Goal: Browse casually

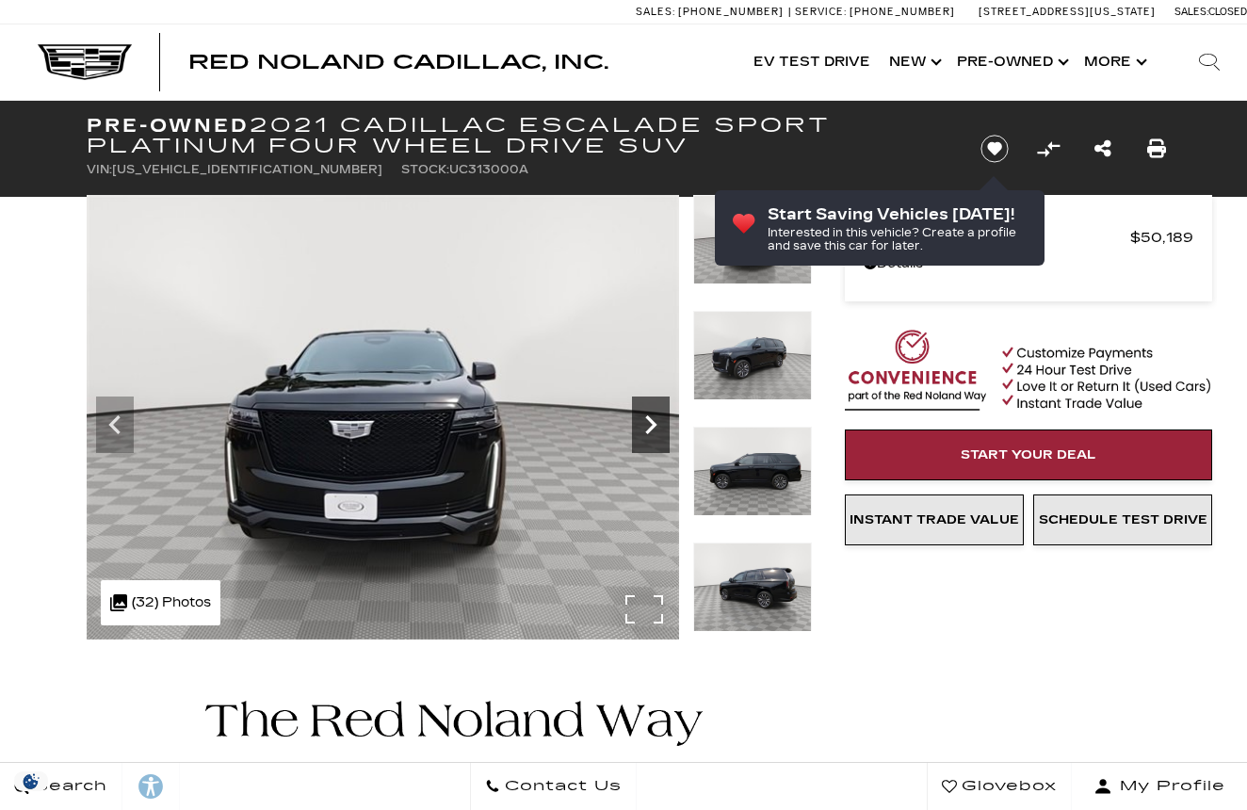
click at [640, 415] on icon "Next" at bounding box center [651, 425] width 38 height 38
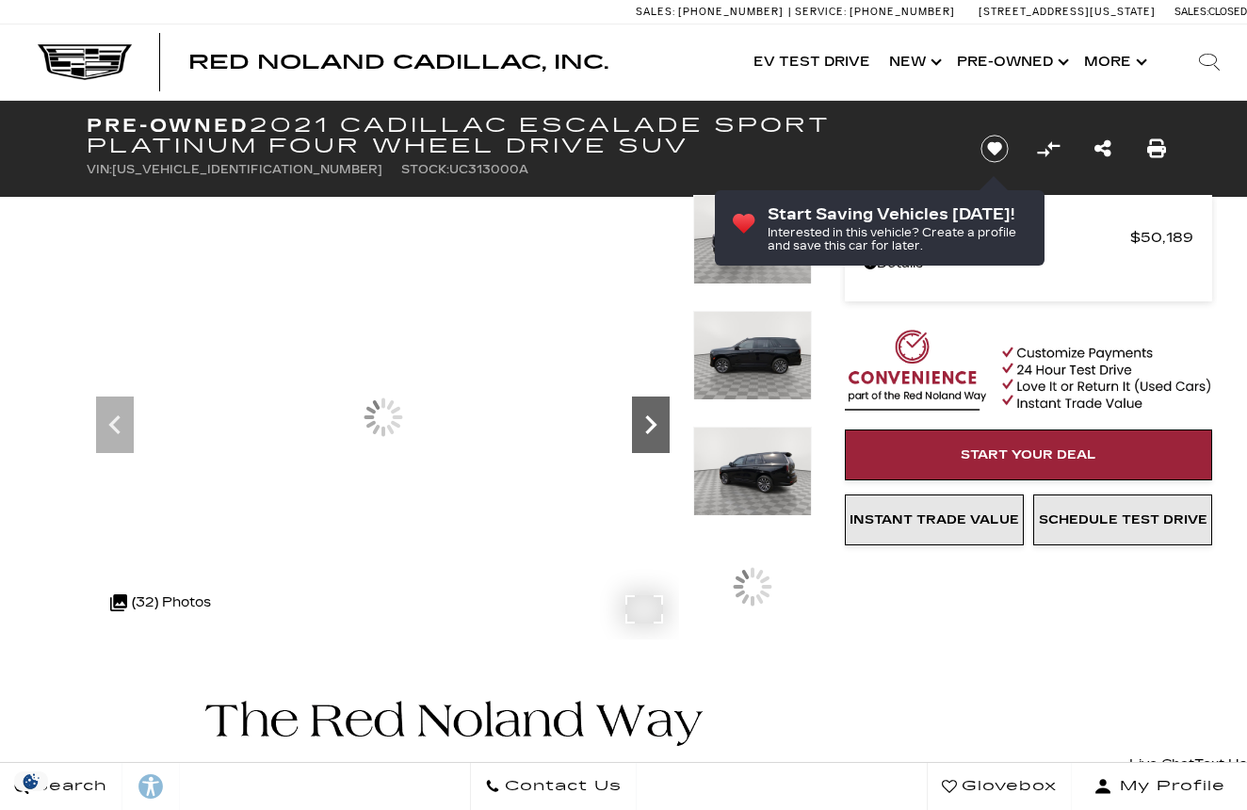
click at [640, 415] on icon "Next" at bounding box center [651, 425] width 38 height 38
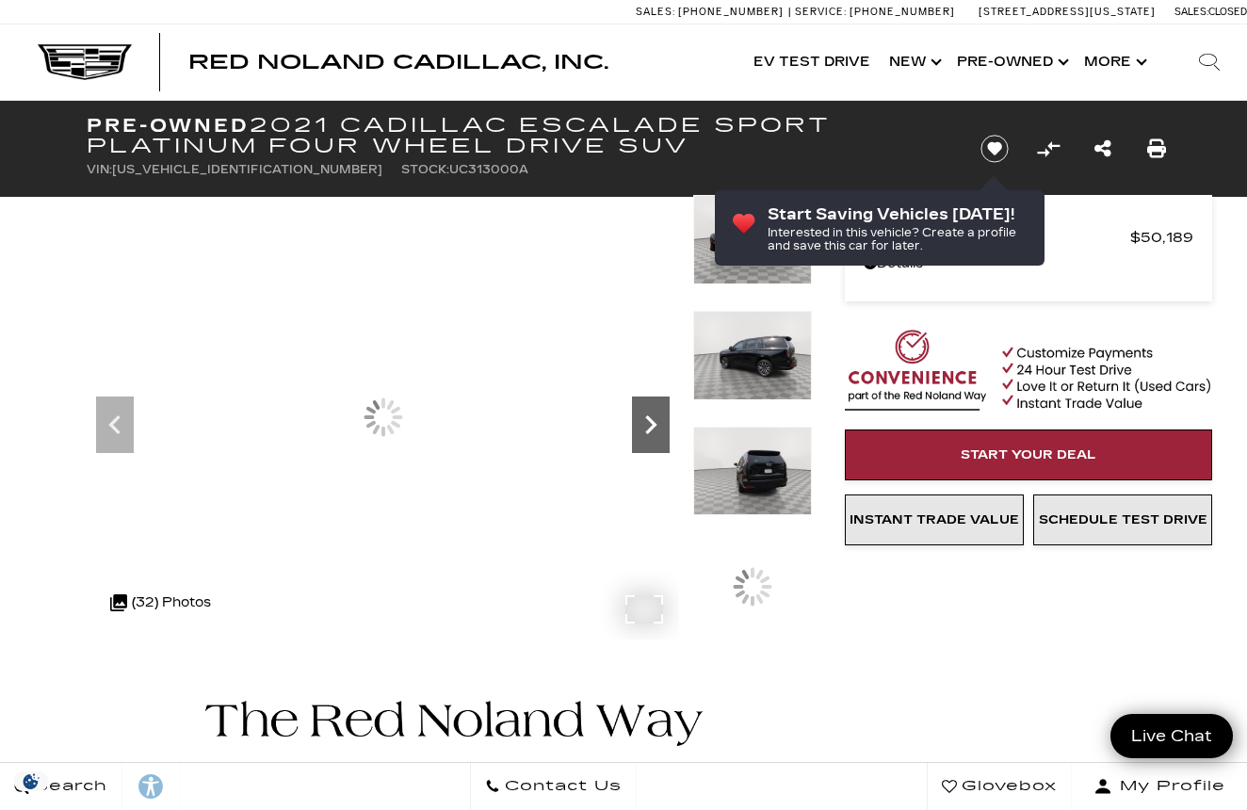
click at [640, 415] on icon "Next" at bounding box center [651, 425] width 38 height 38
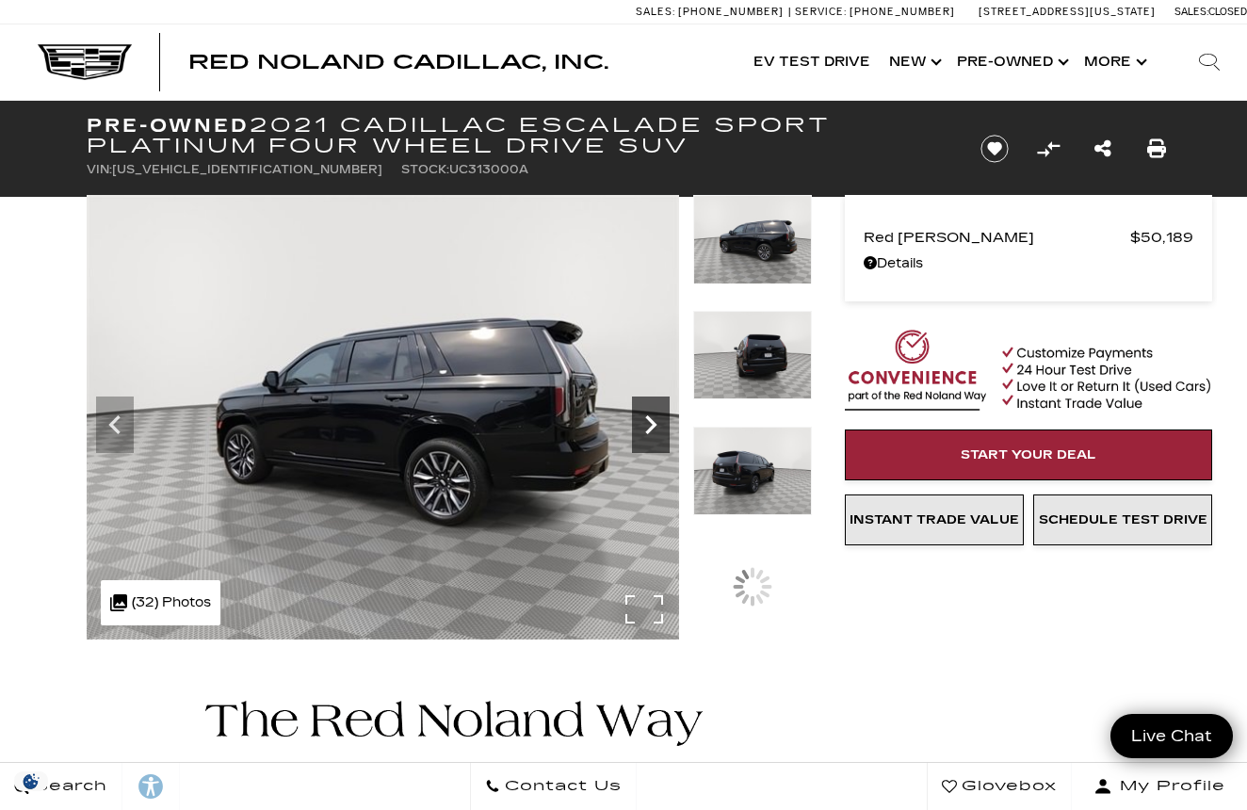
click at [640, 415] on icon "Next" at bounding box center [651, 425] width 38 height 38
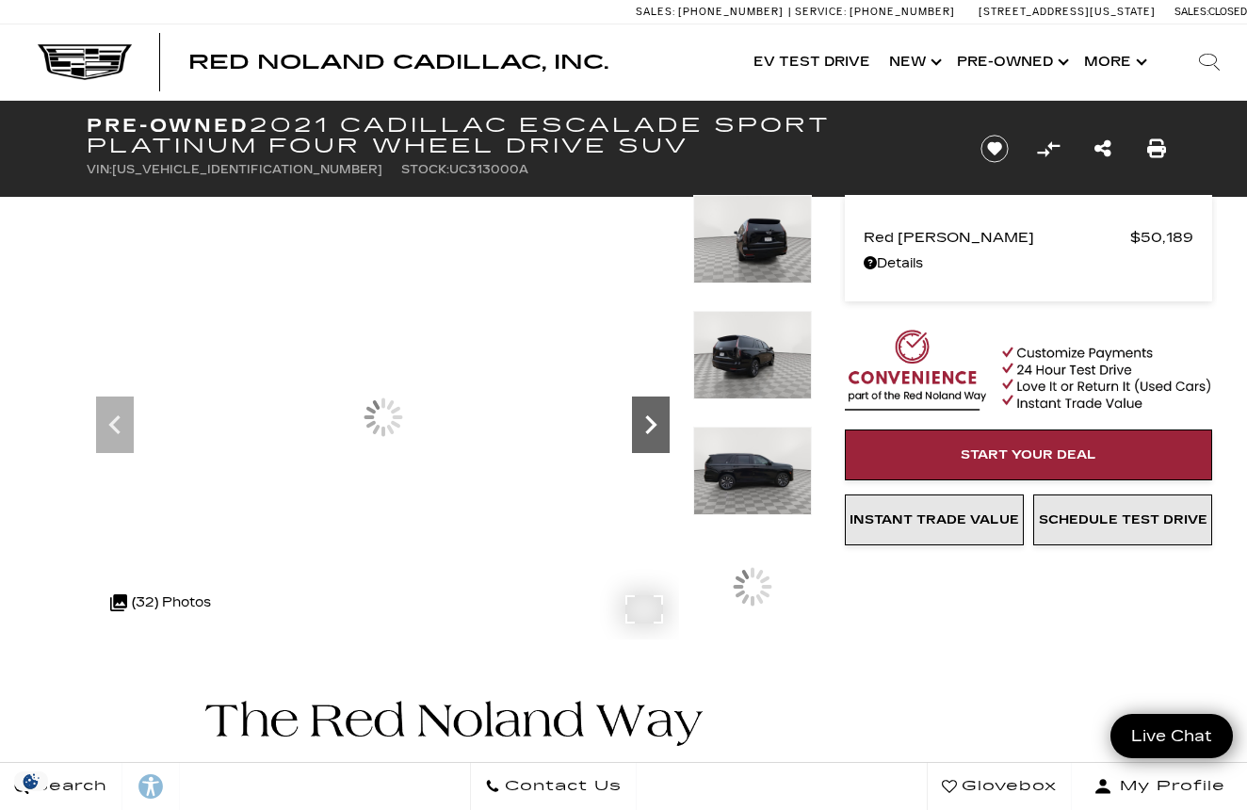
click at [640, 415] on icon "Next" at bounding box center [651, 425] width 38 height 38
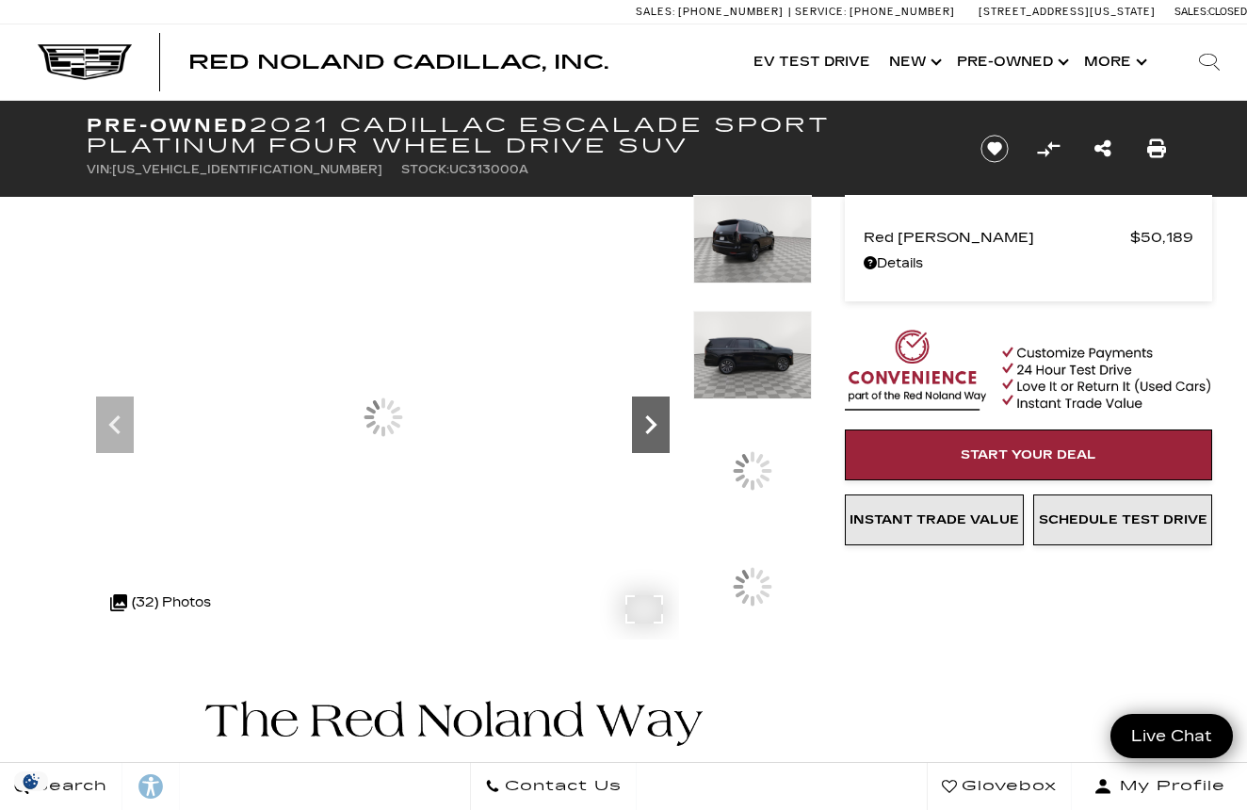
click at [640, 415] on icon "Next" at bounding box center [651, 425] width 38 height 38
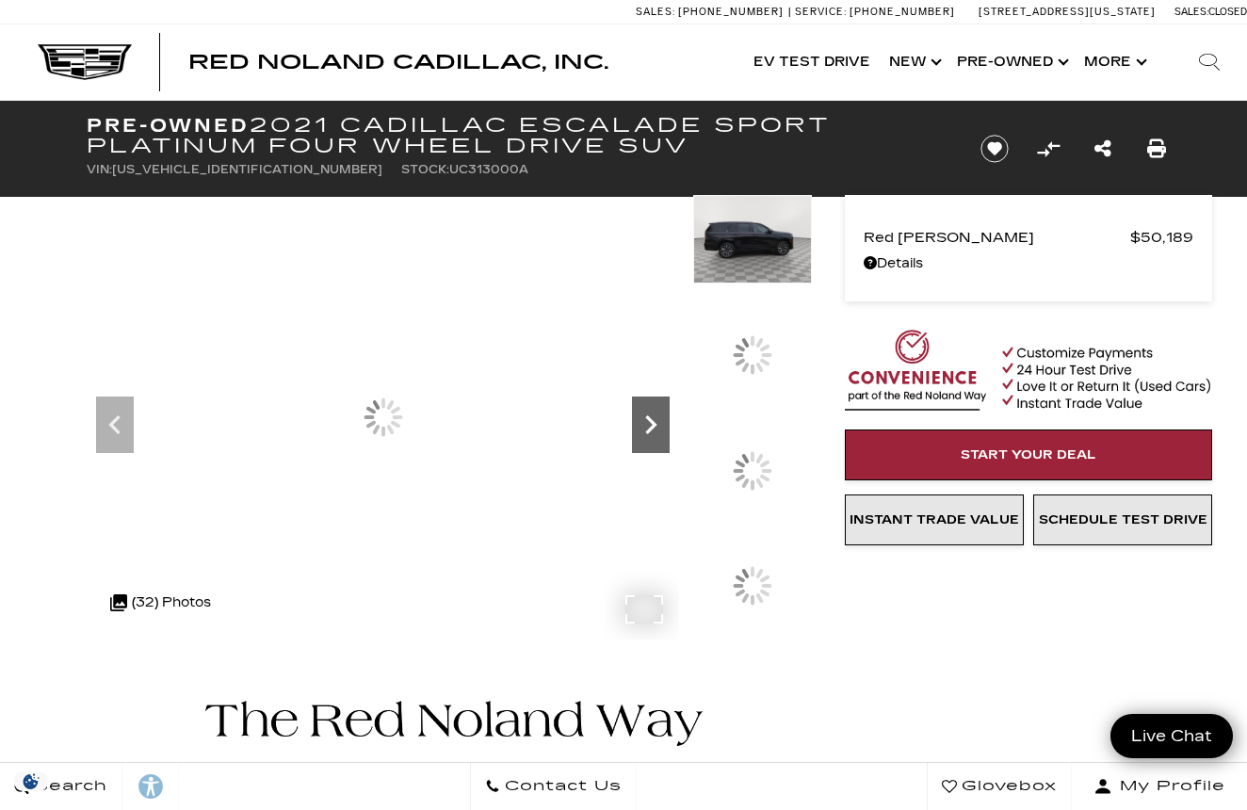
click at [640, 415] on icon "Next" at bounding box center [651, 425] width 38 height 38
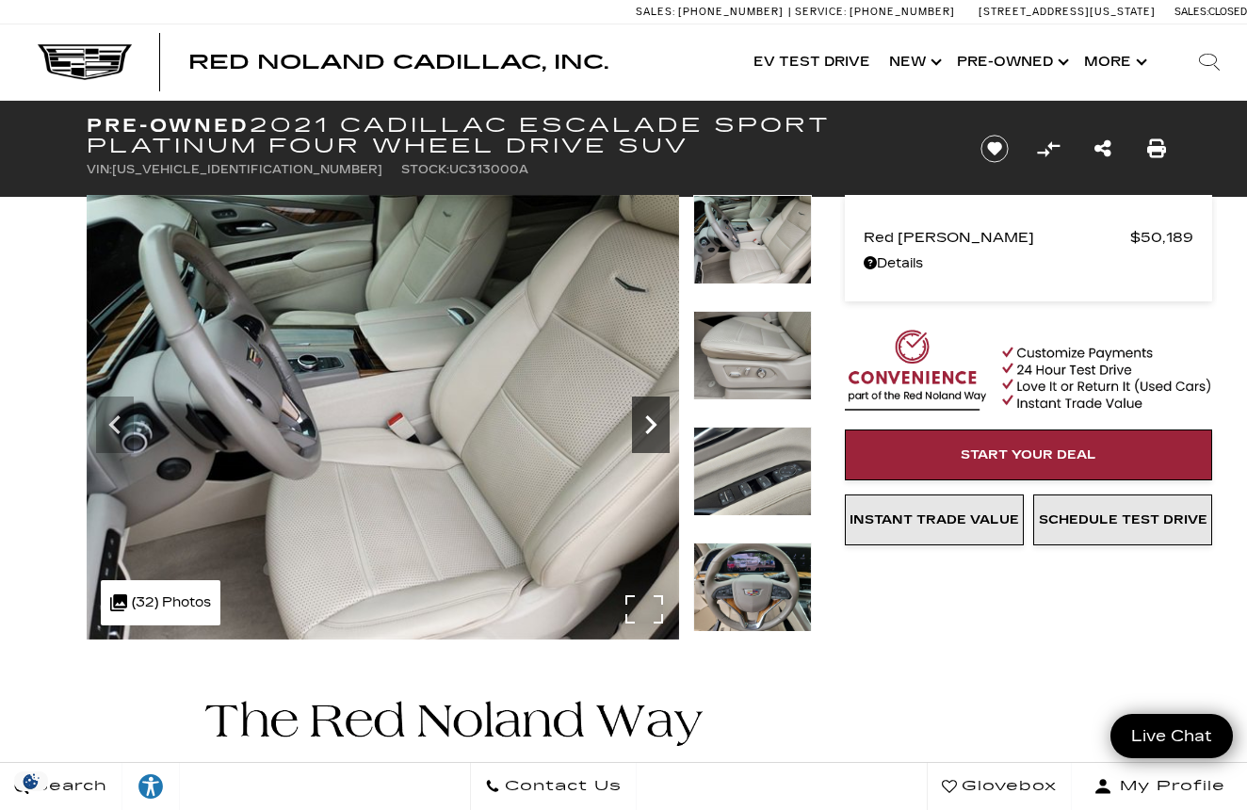
click at [640, 415] on icon "Next" at bounding box center [651, 425] width 38 height 38
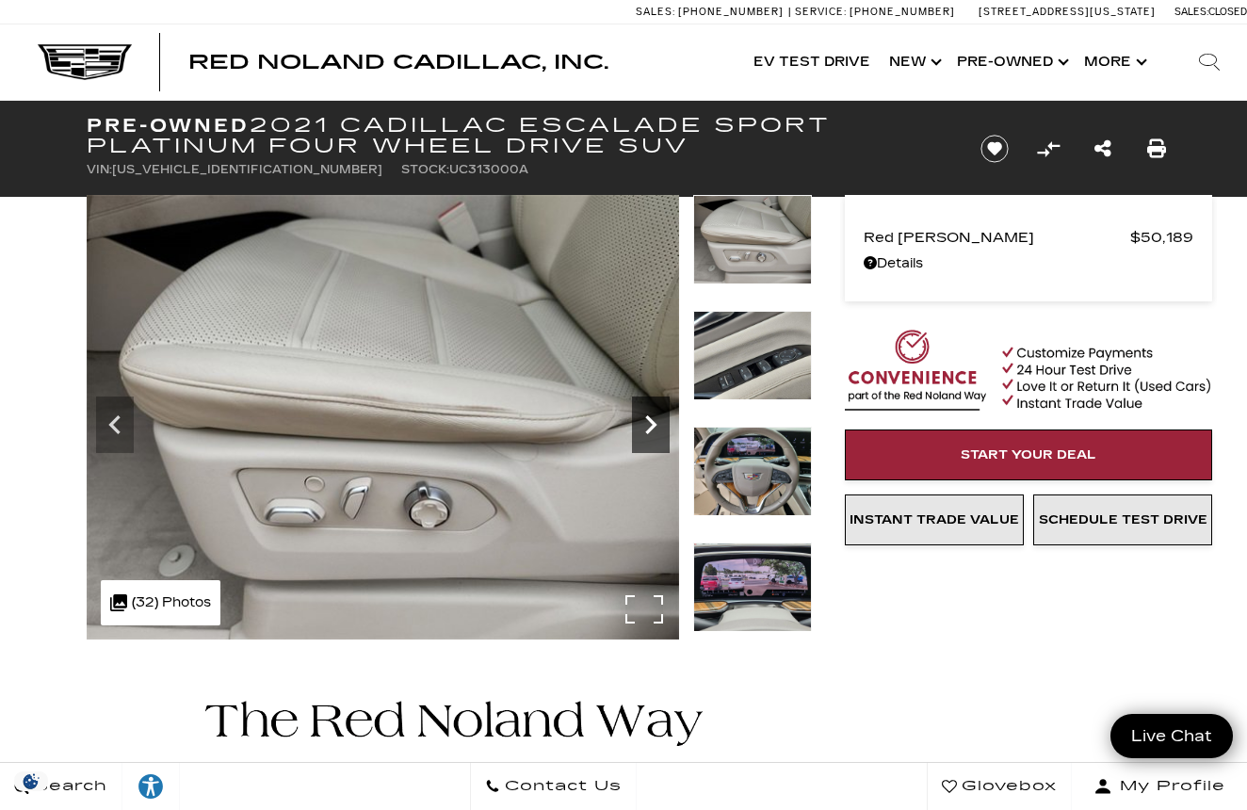
click at [640, 415] on icon "Next" at bounding box center [651, 425] width 38 height 38
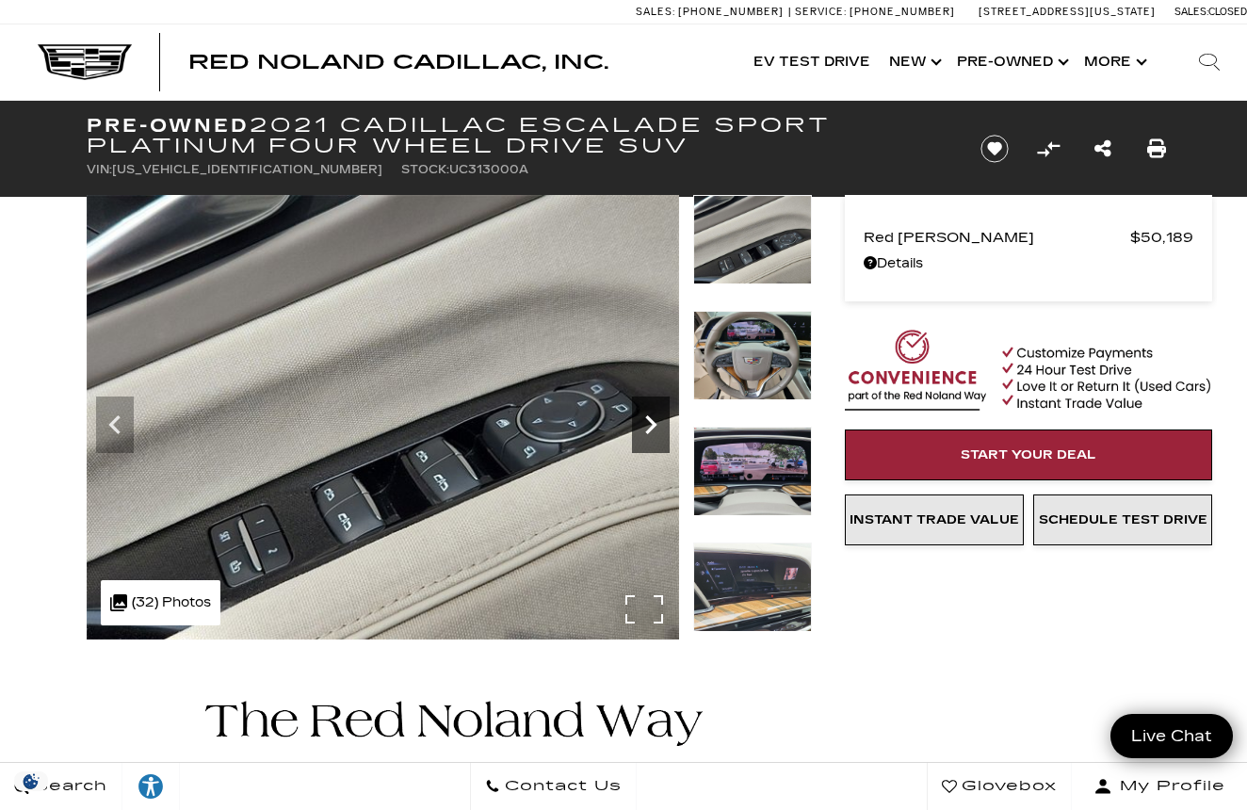
click at [640, 415] on icon "Next" at bounding box center [651, 425] width 38 height 38
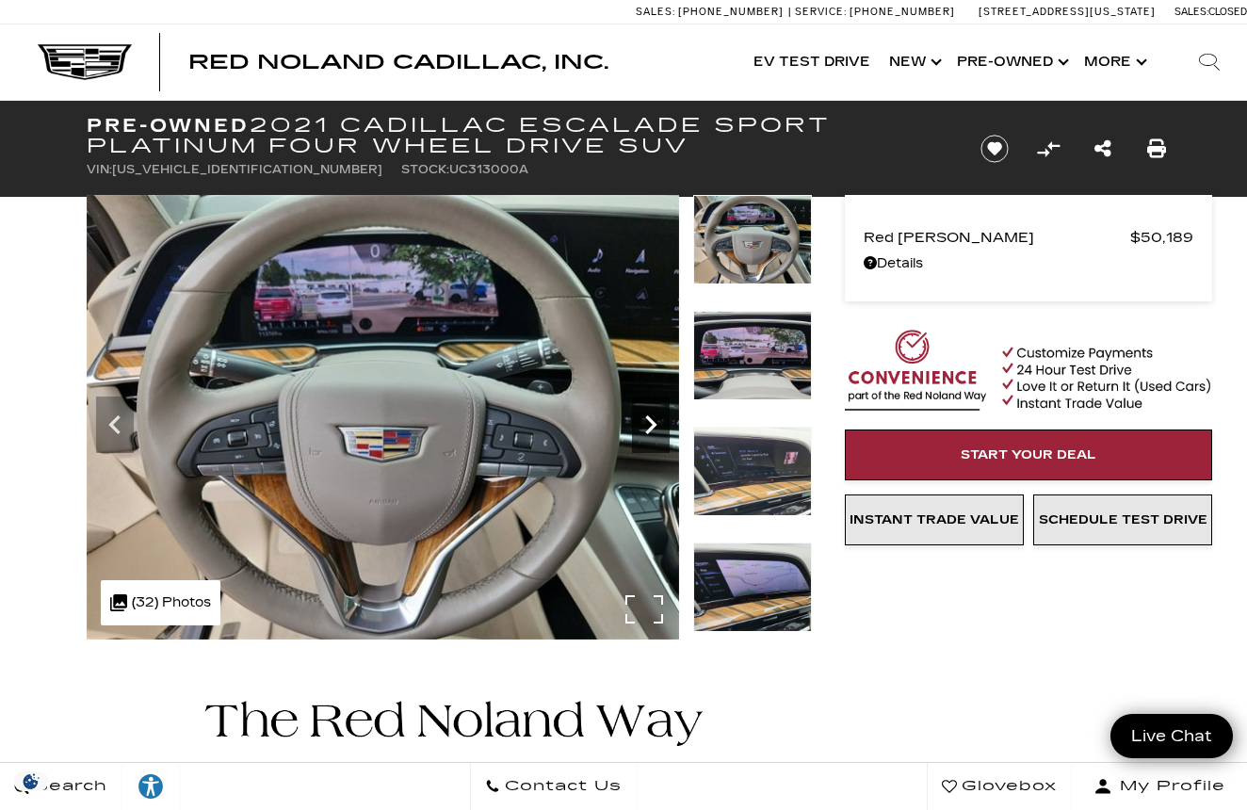
click at [640, 415] on icon "Next" at bounding box center [651, 425] width 38 height 38
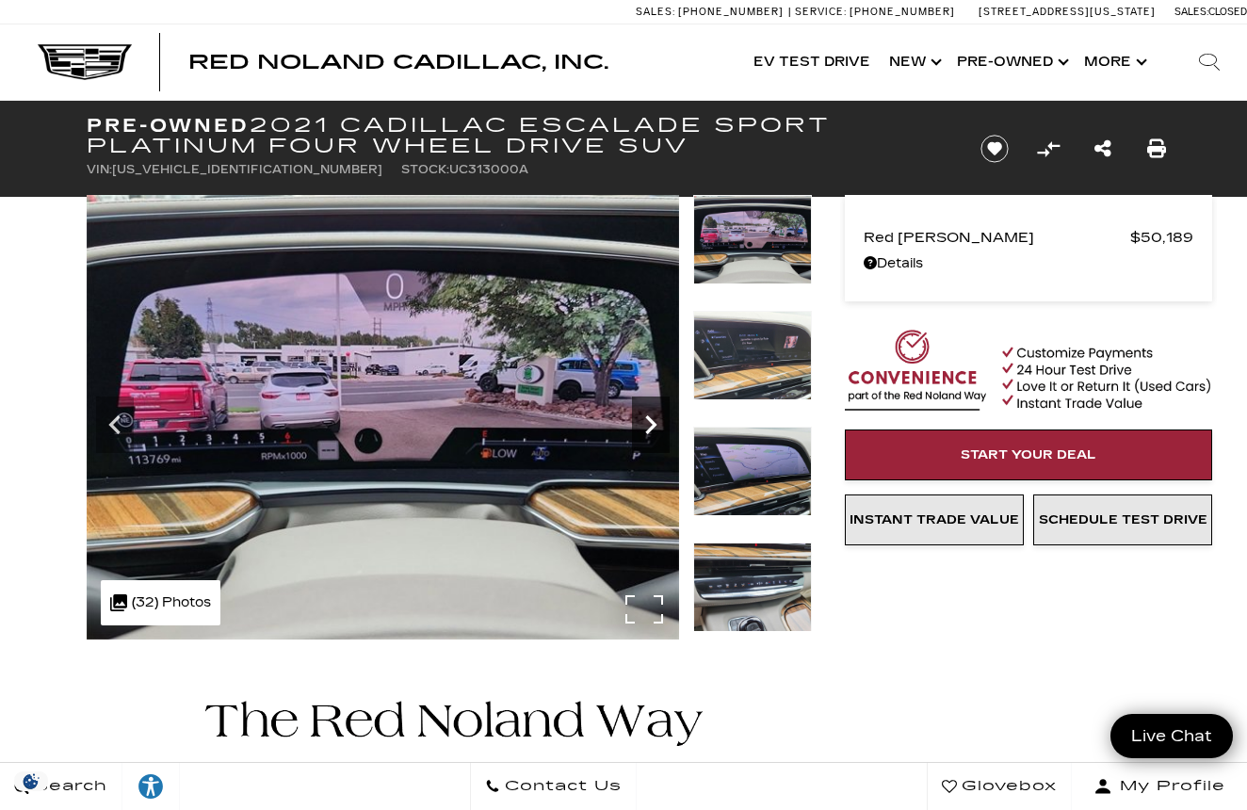
click at [640, 415] on icon "Next" at bounding box center [651, 425] width 38 height 38
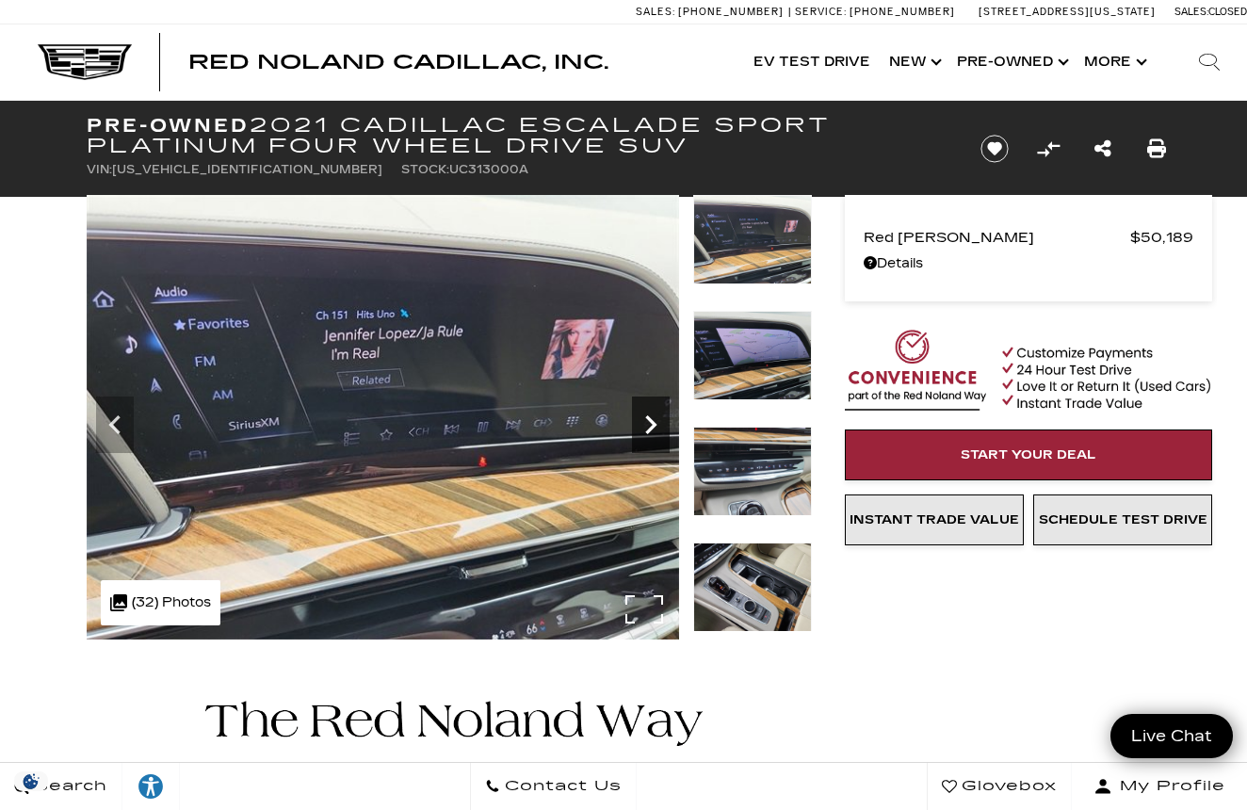
click at [640, 415] on icon "Next" at bounding box center [651, 425] width 38 height 38
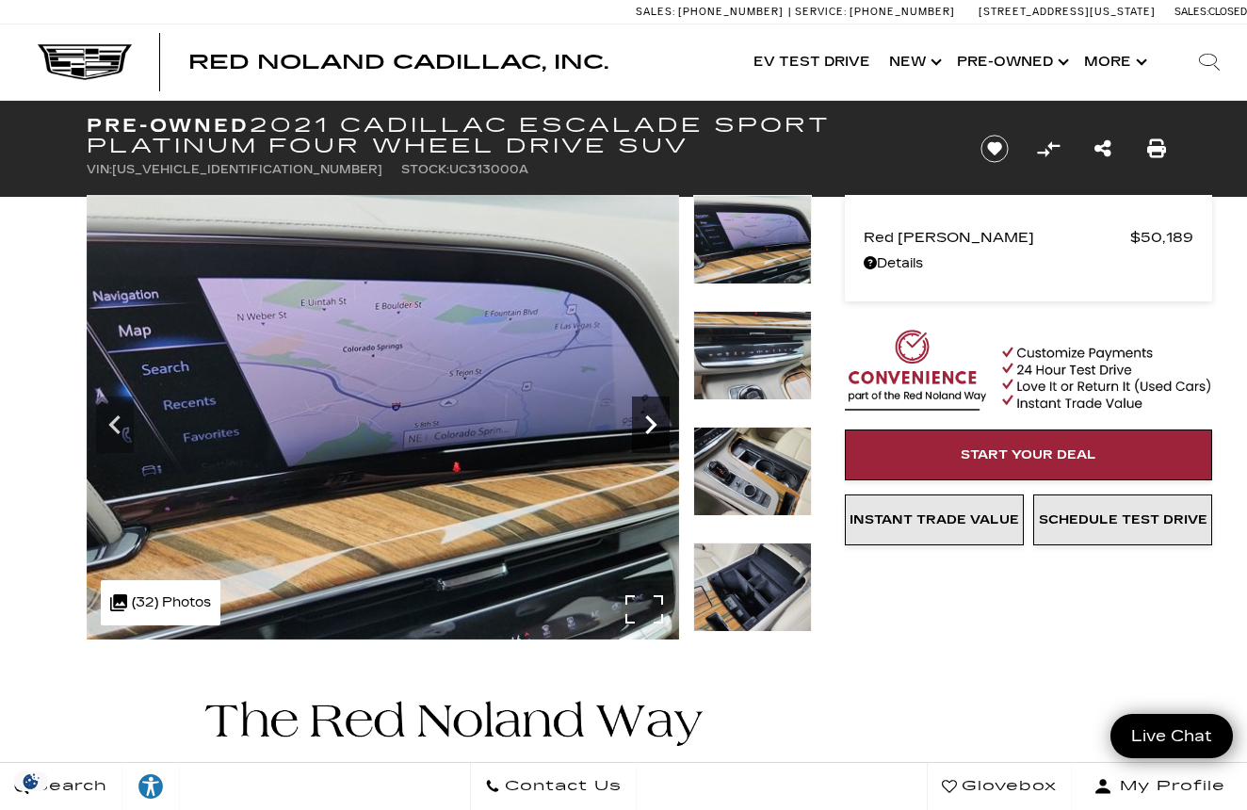
click at [640, 415] on icon "Next" at bounding box center [651, 425] width 38 height 38
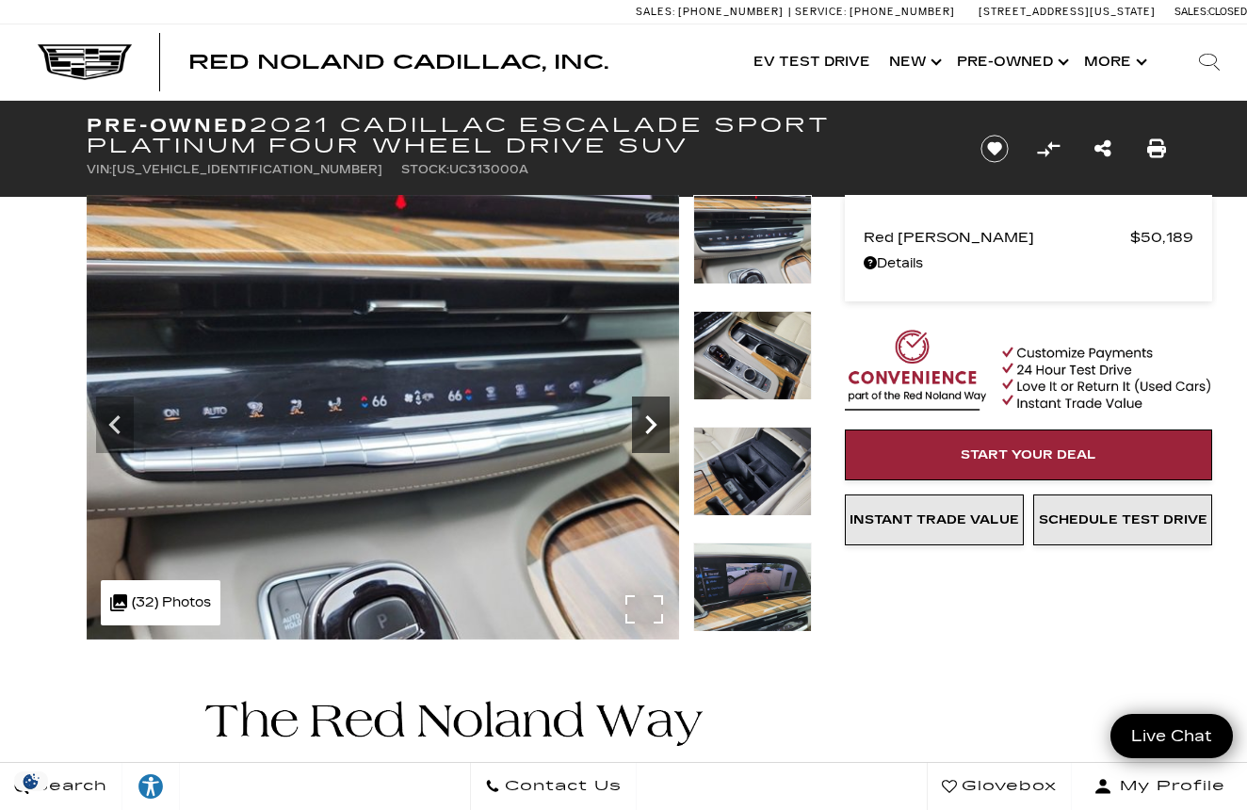
click at [640, 415] on icon "Next" at bounding box center [651, 425] width 38 height 38
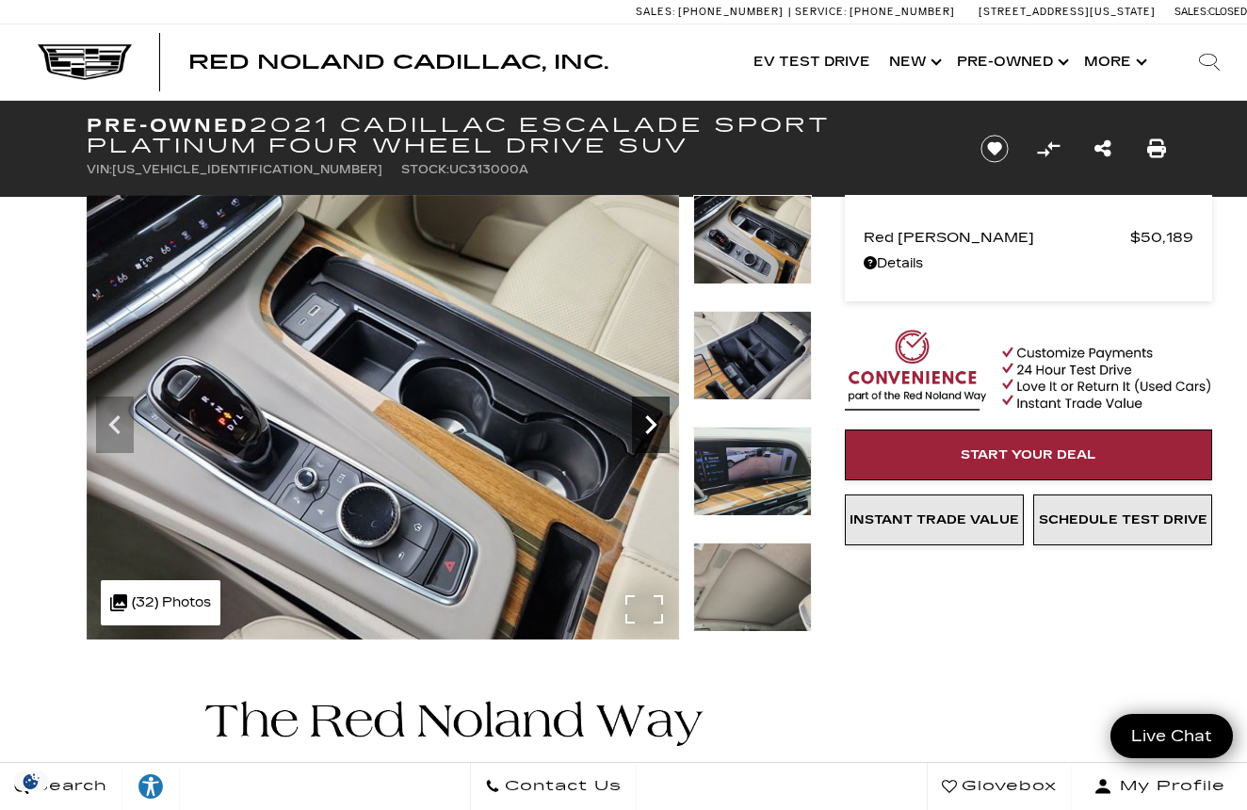
click at [640, 415] on icon "Next" at bounding box center [651, 425] width 38 height 38
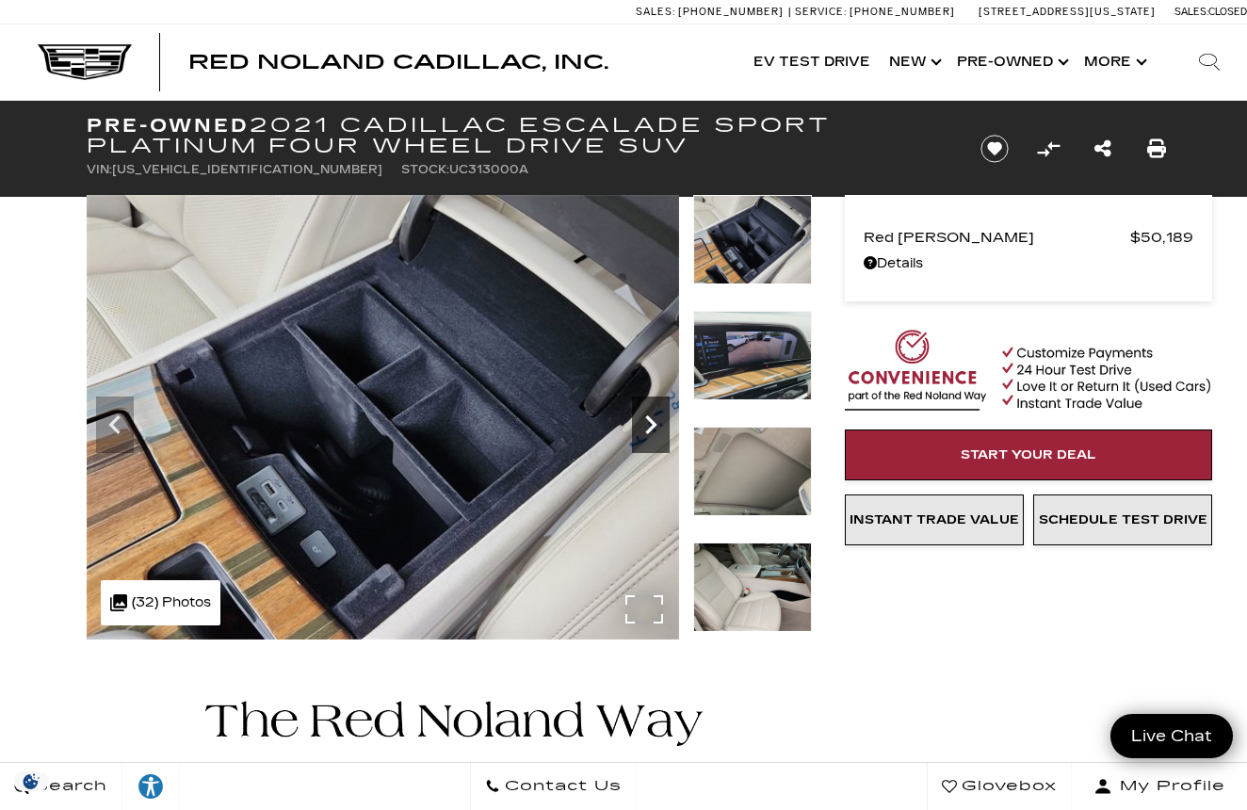
click at [640, 415] on icon "Next" at bounding box center [651, 425] width 38 height 38
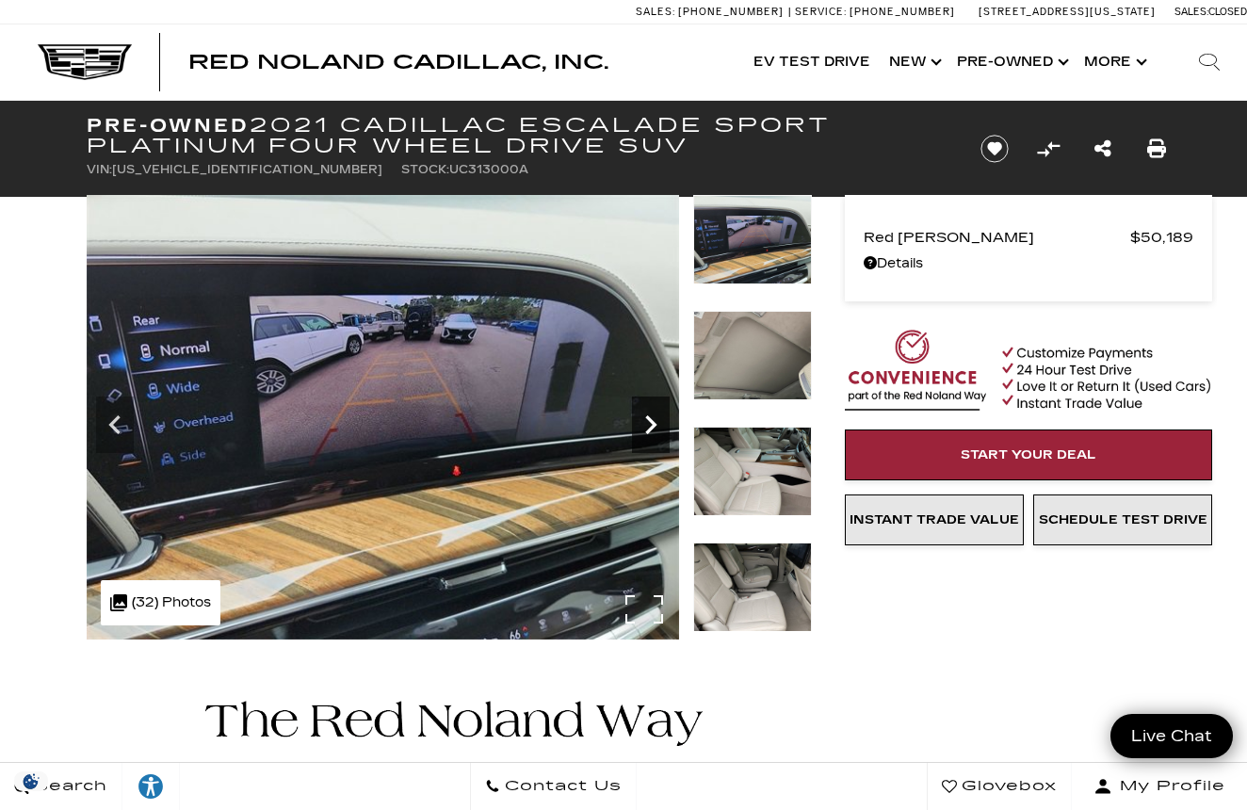
click at [640, 415] on icon "Next" at bounding box center [651, 425] width 38 height 38
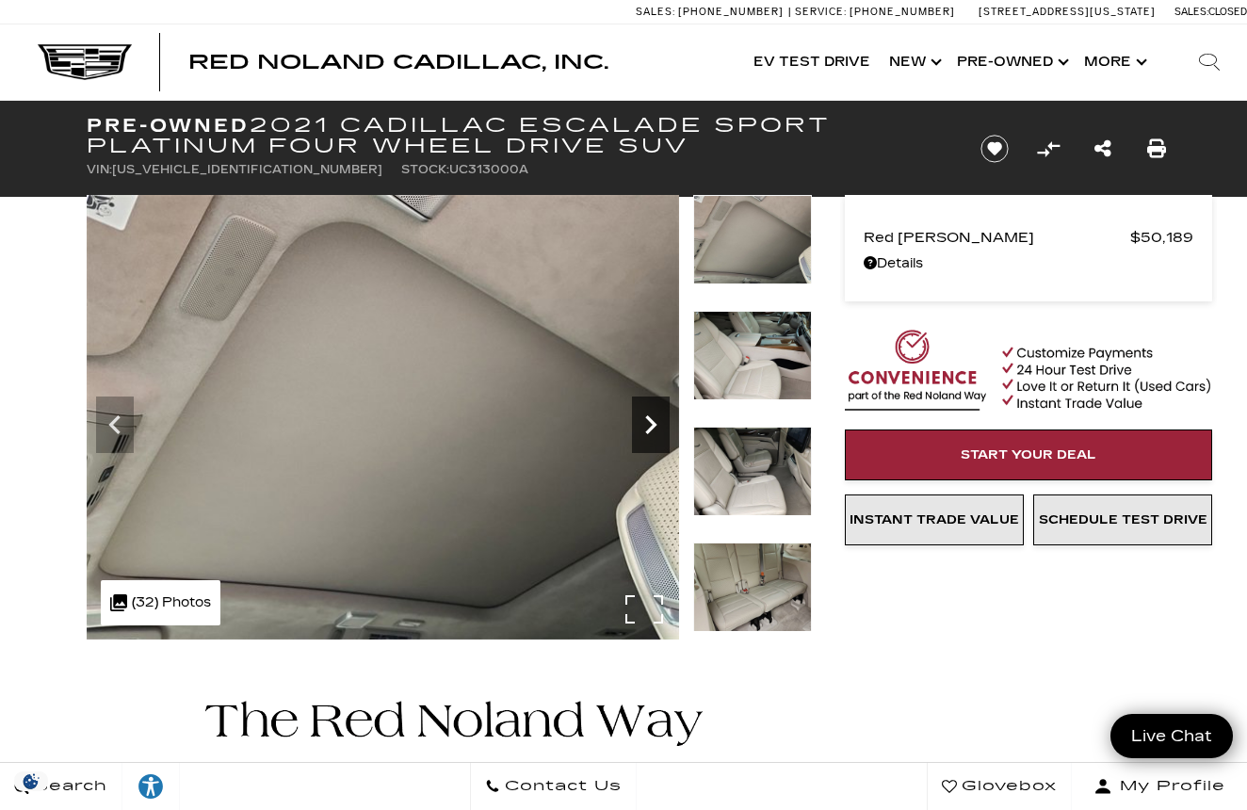
click at [640, 415] on icon "Next" at bounding box center [651, 425] width 38 height 38
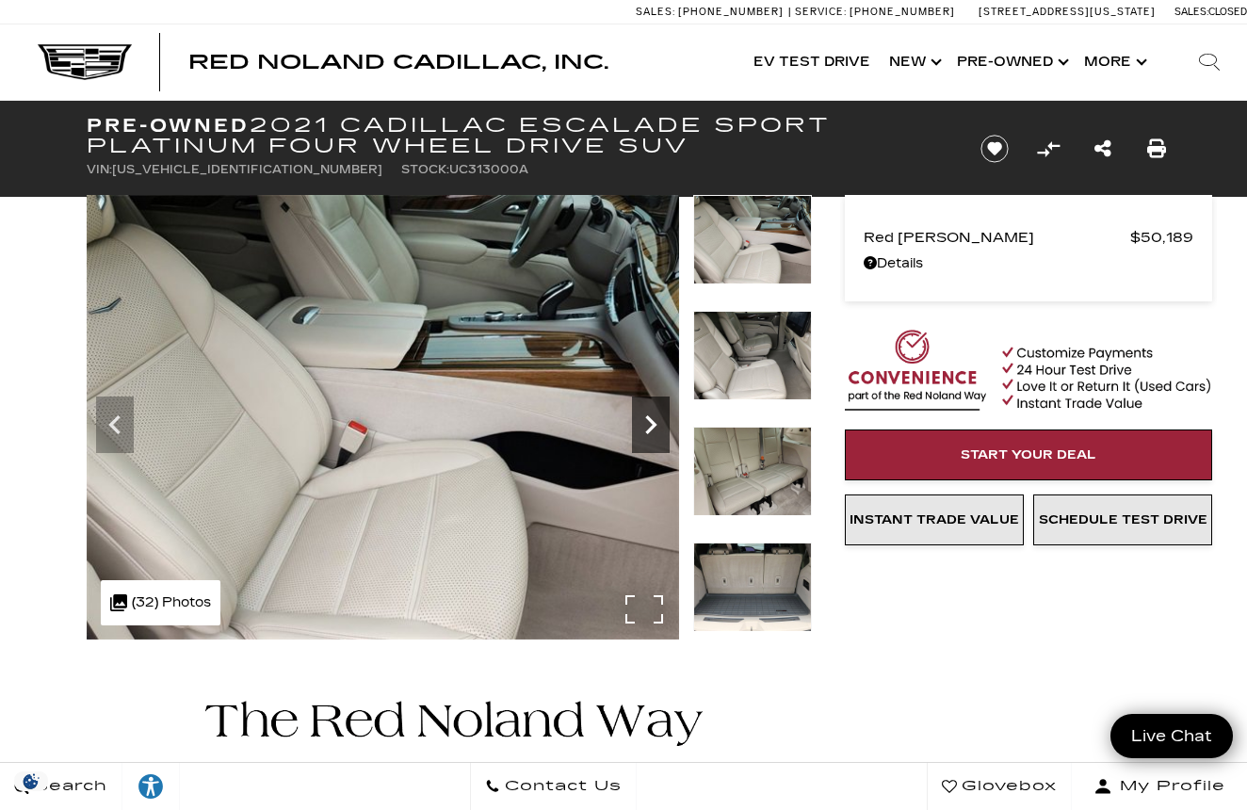
click at [640, 415] on icon "Next" at bounding box center [651, 425] width 38 height 38
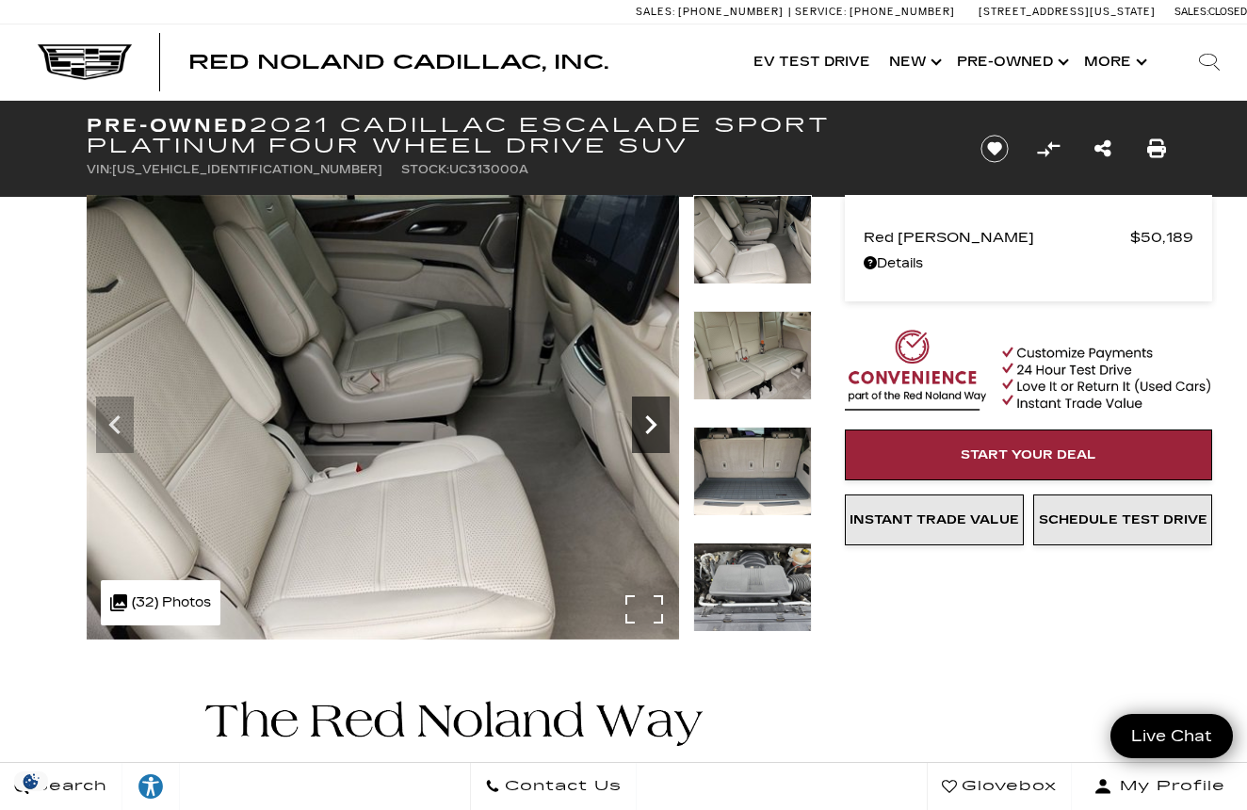
click at [639, 415] on icon "Next" at bounding box center [651, 425] width 38 height 38
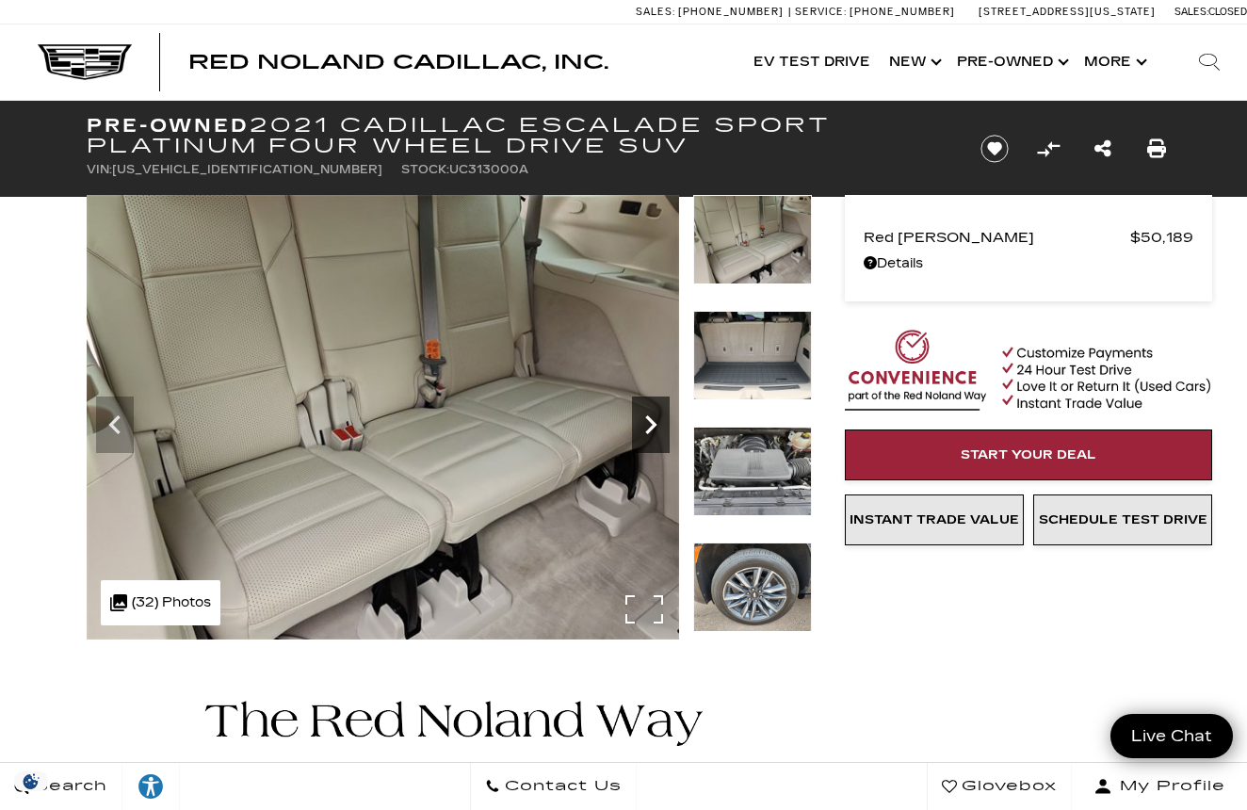
click at [639, 415] on icon "Next" at bounding box center [651, 425] width 38 height 38
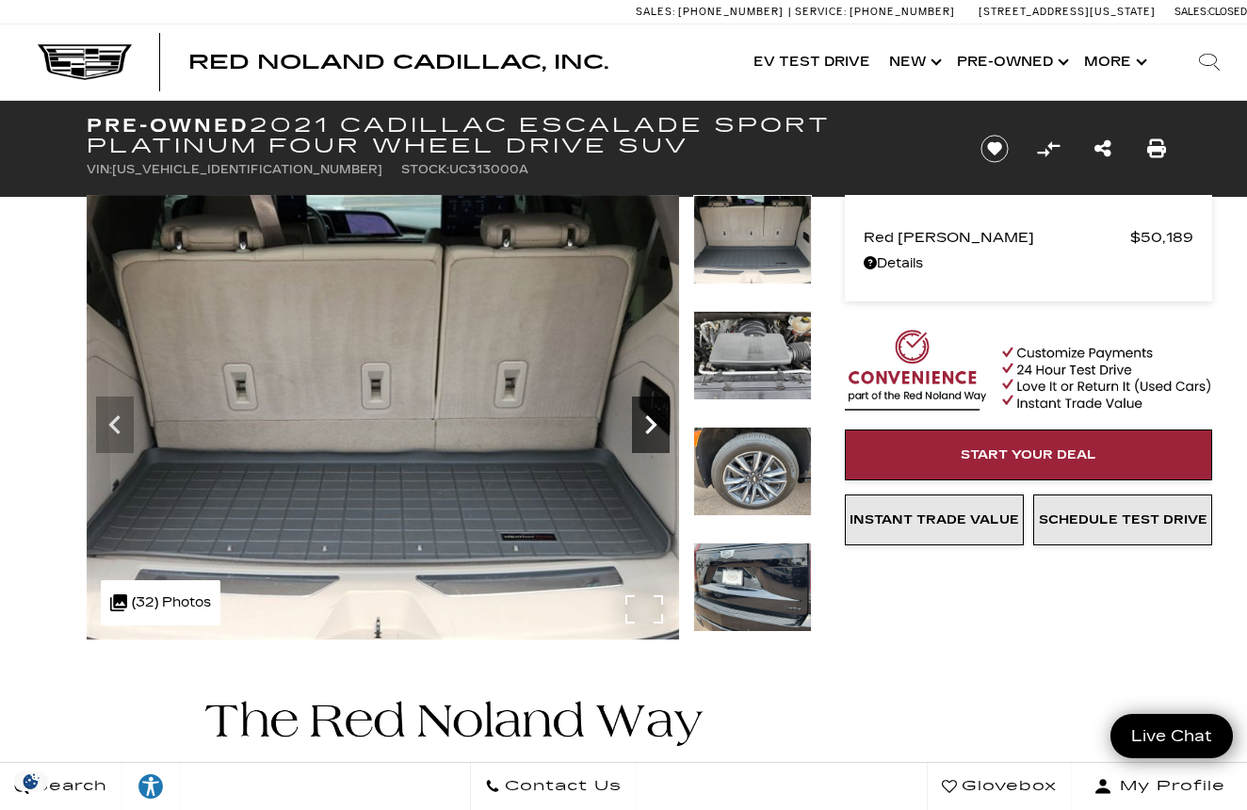
click at [639, 415] on icon "Next" at bounding box center [651, 425] width 38 height 38
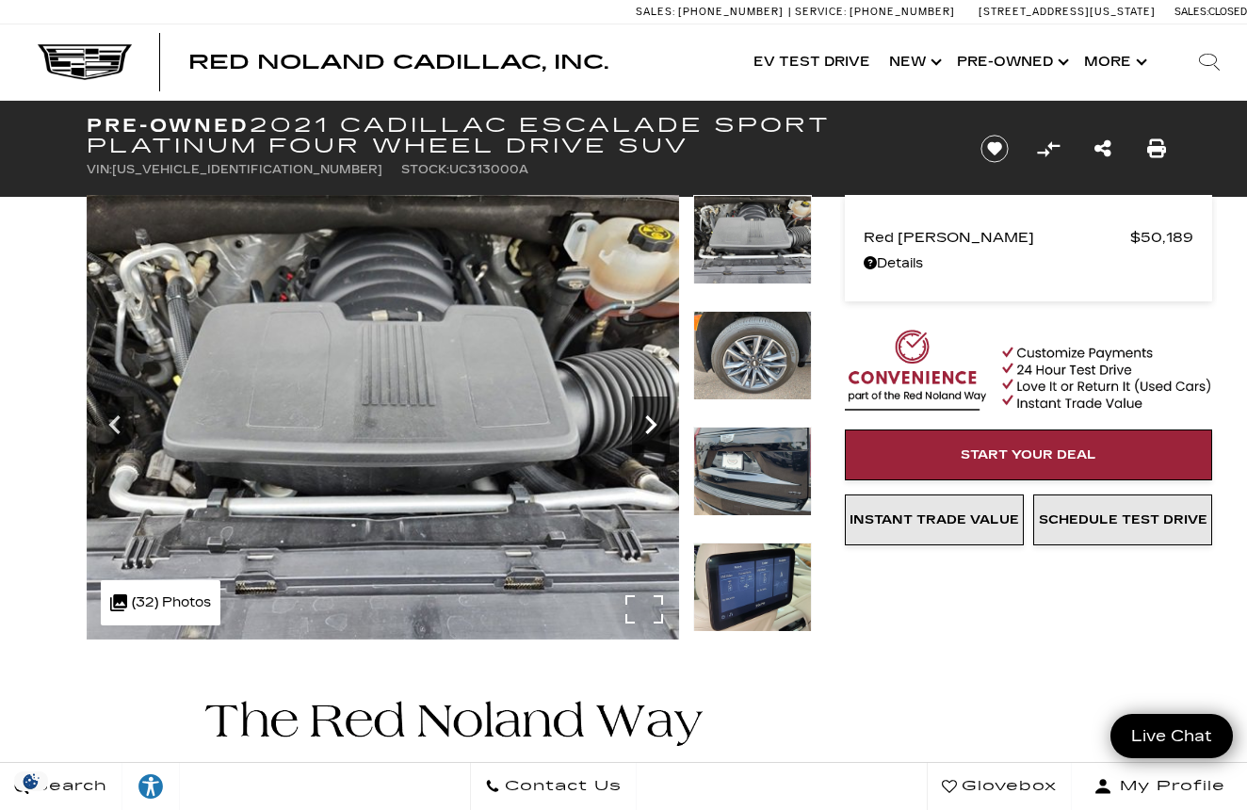
click at [639, 415] on icon "Next" at bounding box center [651, 425] width 38 height 38
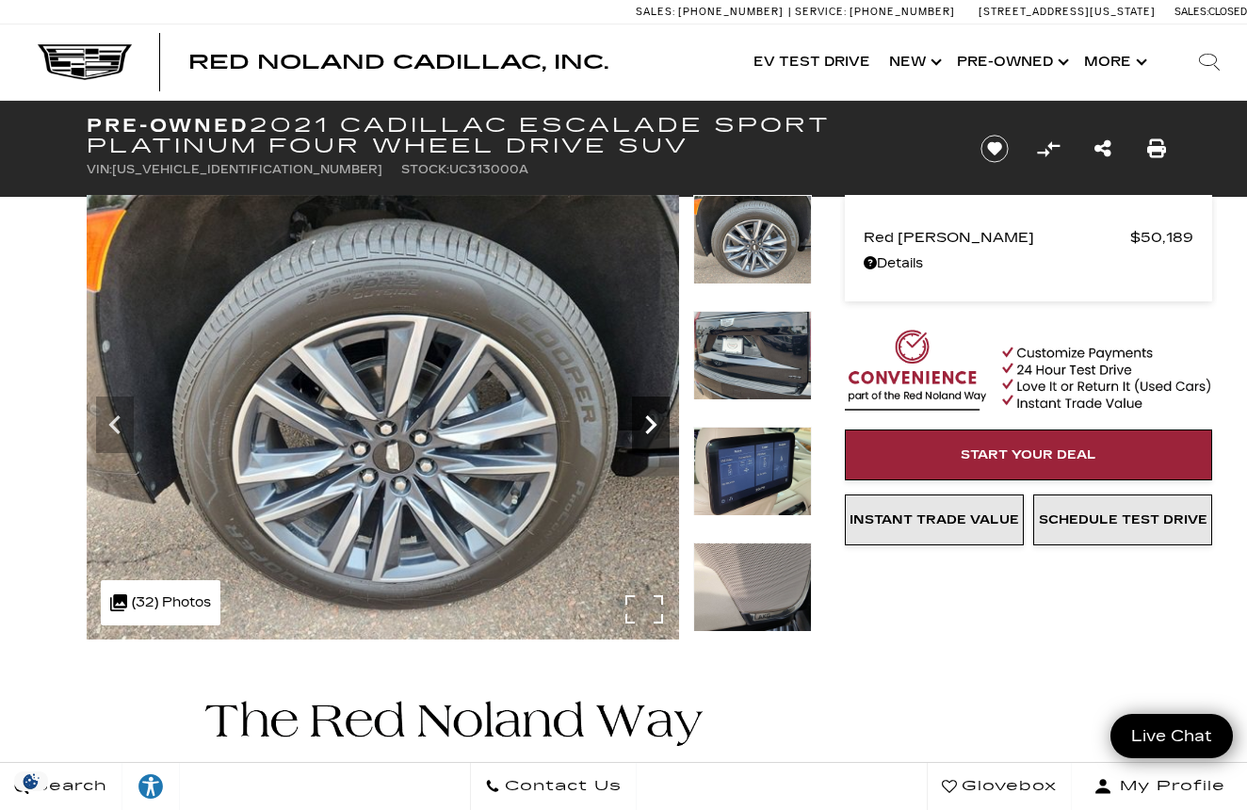
click at [639, 415] on icon "Next" at bounding box center [651, 425] width 38 height 38
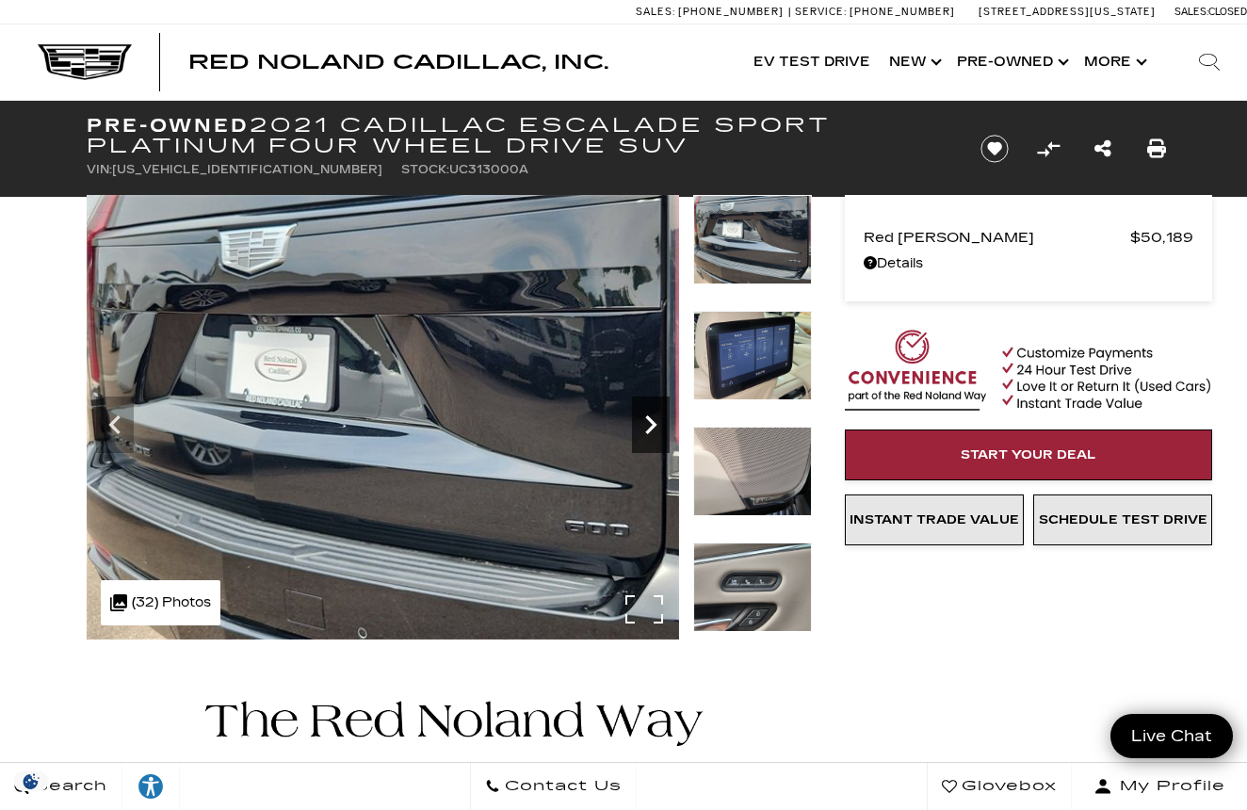
click at [639, 415] on icon "Next" at bounding box center [651, 425] width 38 height 38
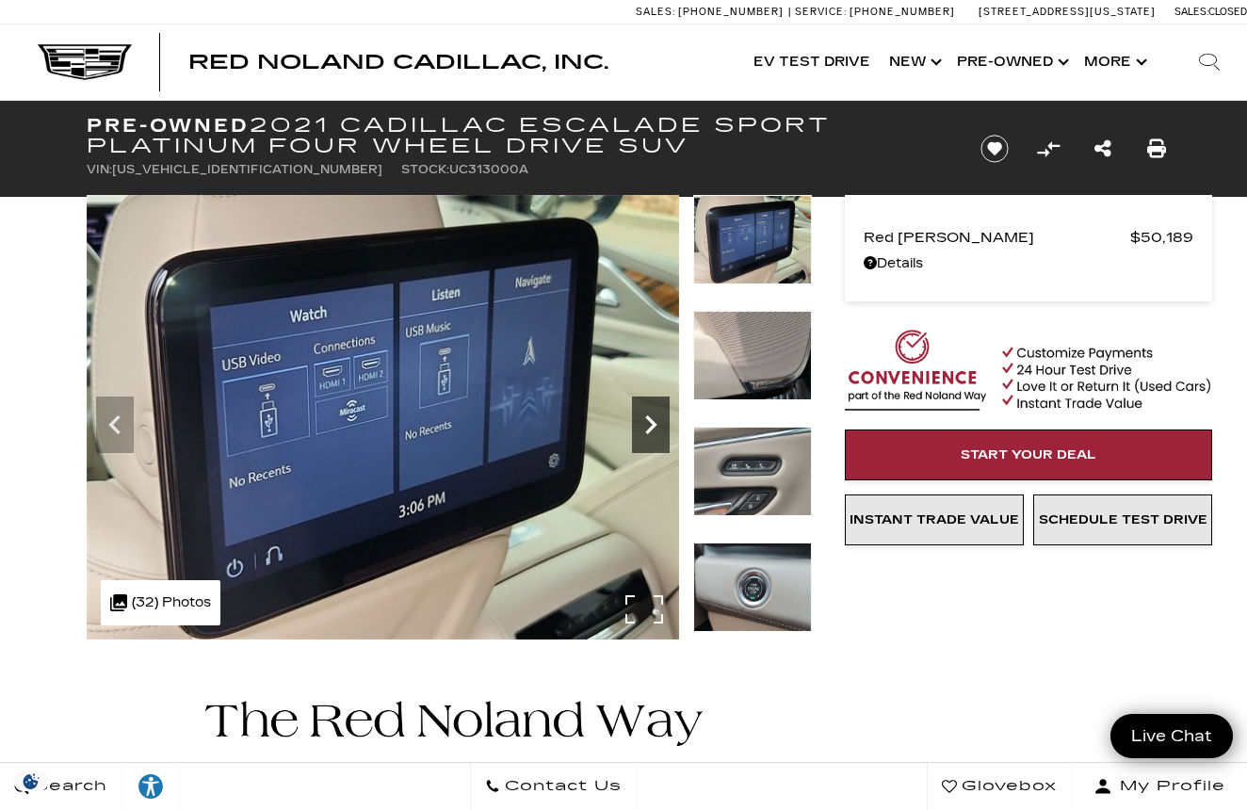
click at [639, 415] on icon "Next" at bounding box center [651, 425] width 38 height 38
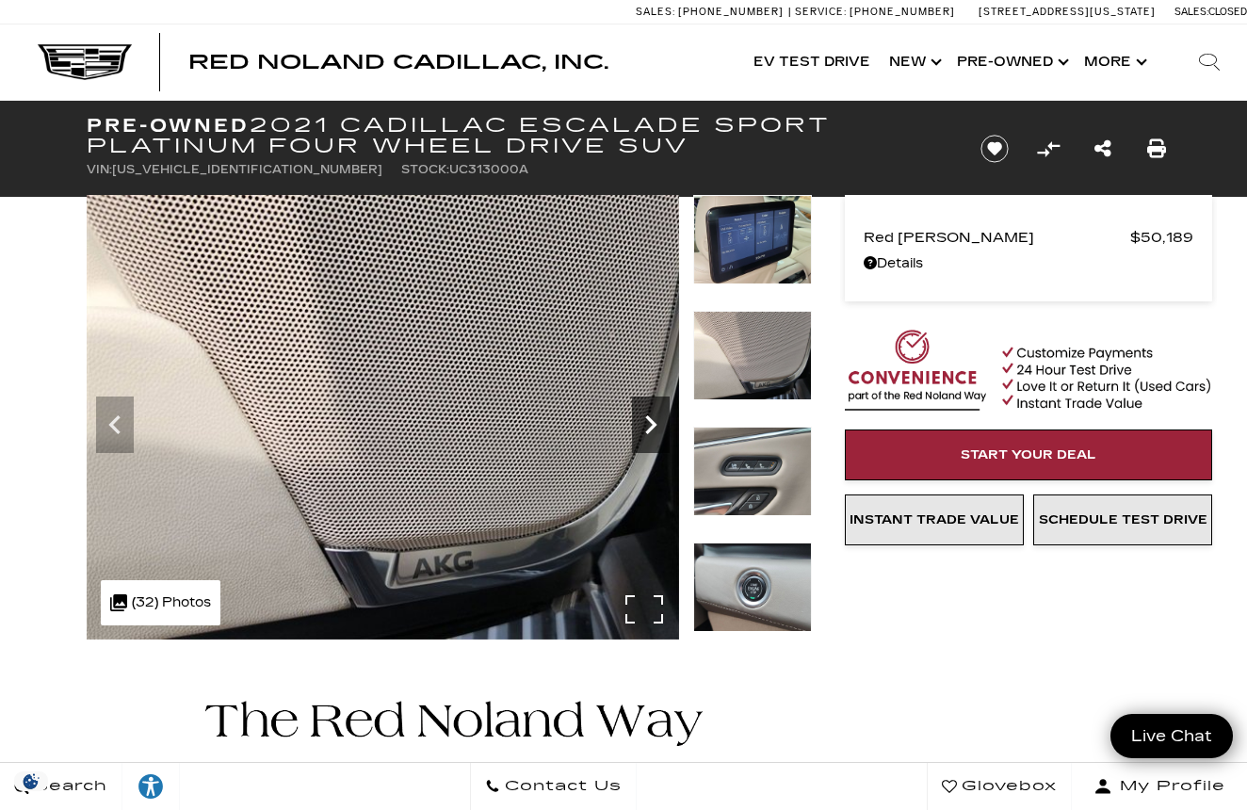
click at [639, 415] on icon "Next" at bounding box center [651, 425] width 38 height 38
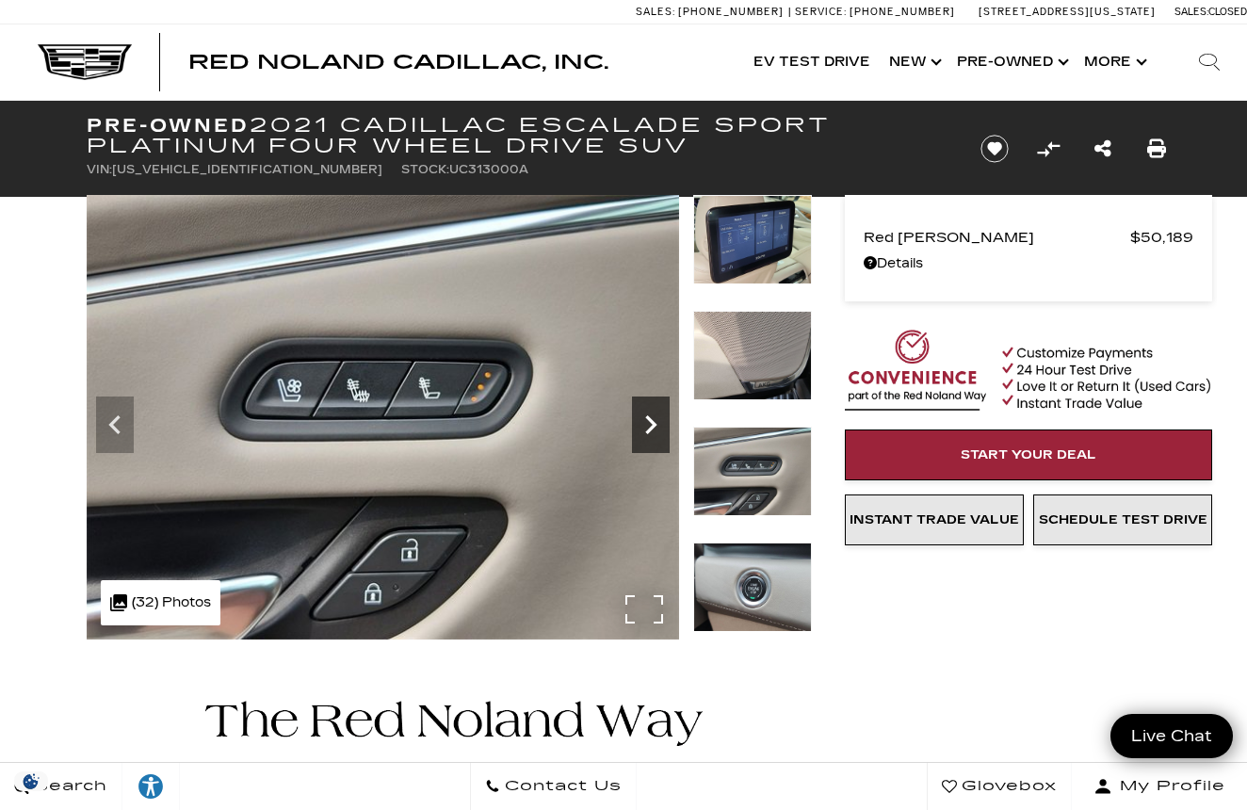
click at [639, 415] on icon "Next" at bounding box center [651, 425] width 38 height 38
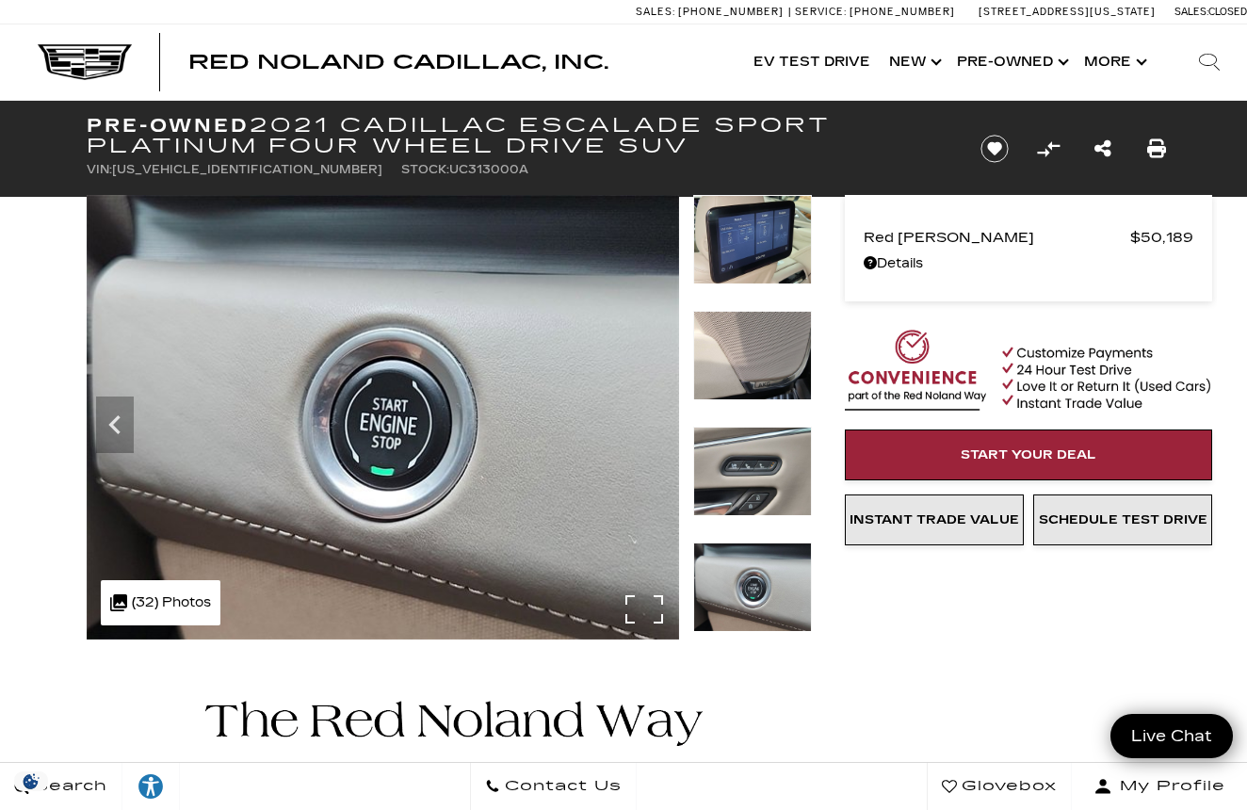
click at [639, 415] on img at bounding box center [383, 417] width 593 height 445
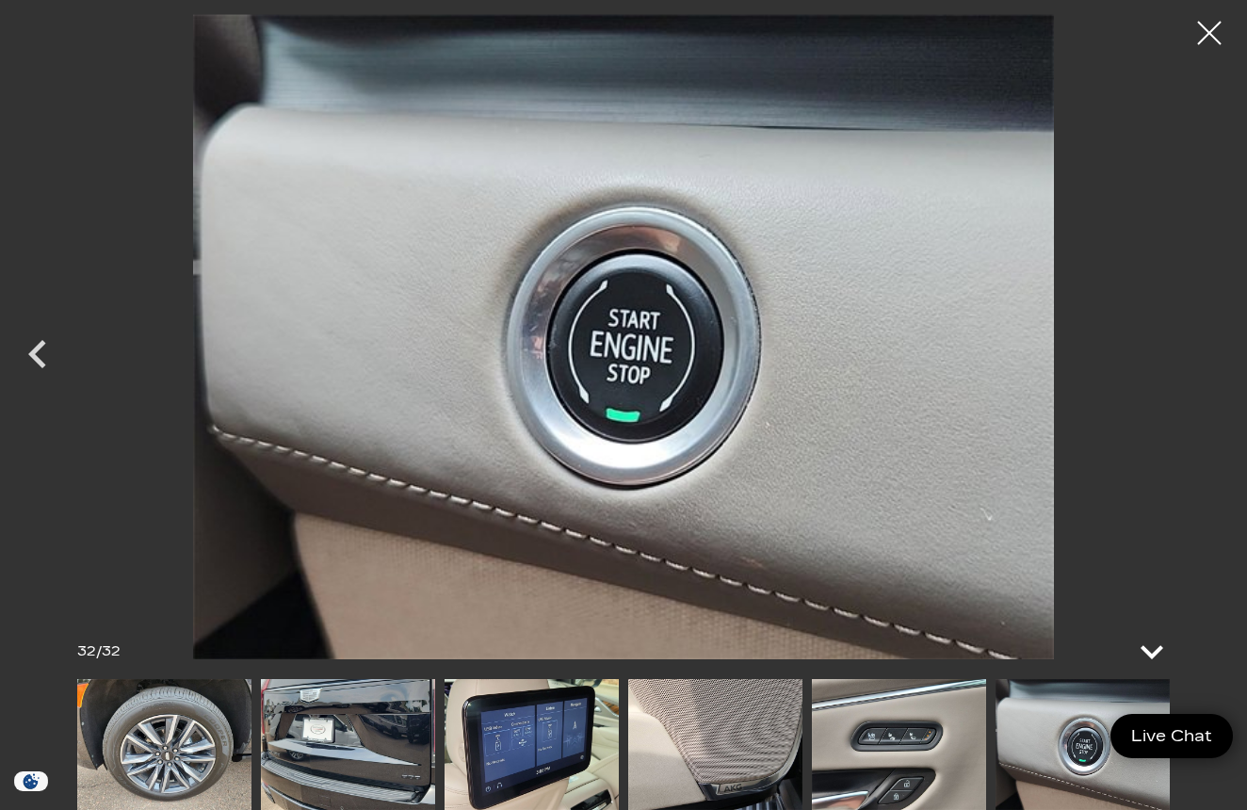
click at [1151, 646] on icon at bounding box center [1152, 651] width 45 height 45
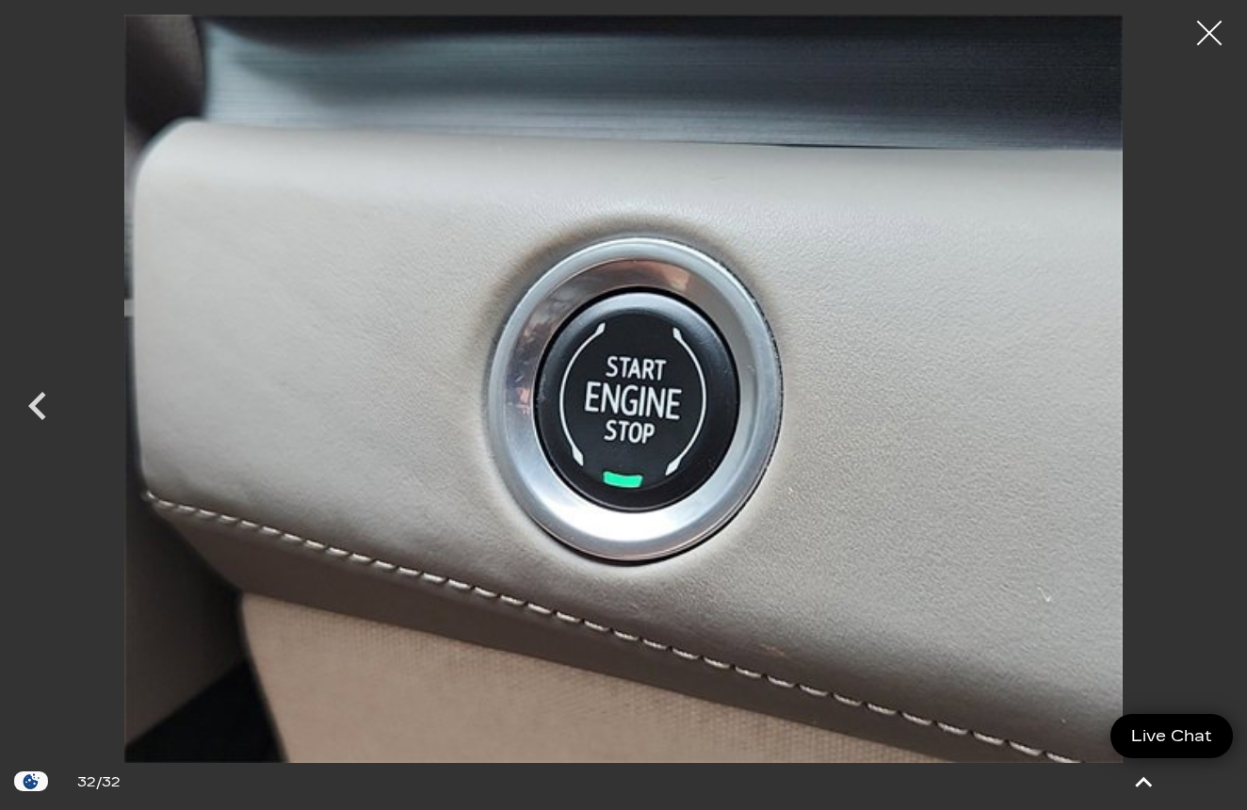
scroll to position [9, 0]
click at [1207, 40] on div at bounding box center [1210, 33] width 50 height 50
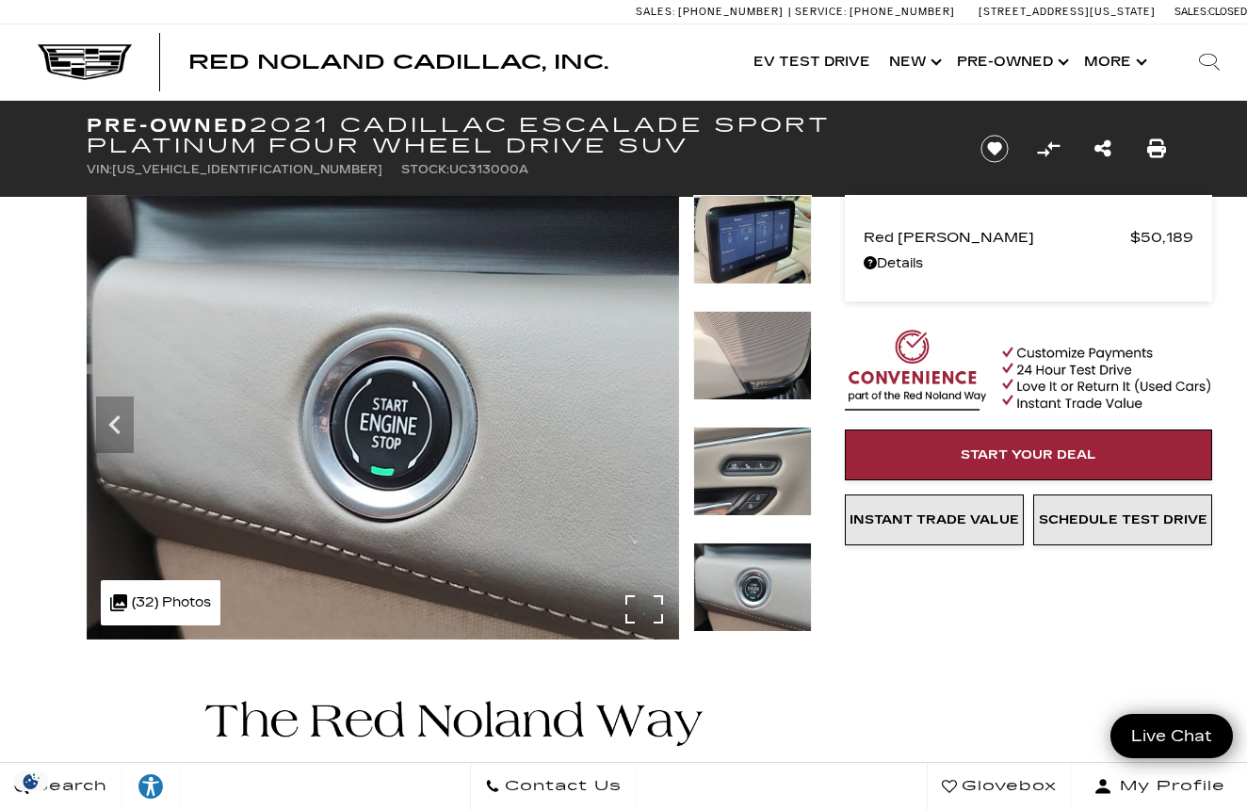
scroll to position [0, 0]
